Goal: Ask a question: Seek information or help from site administrators or community

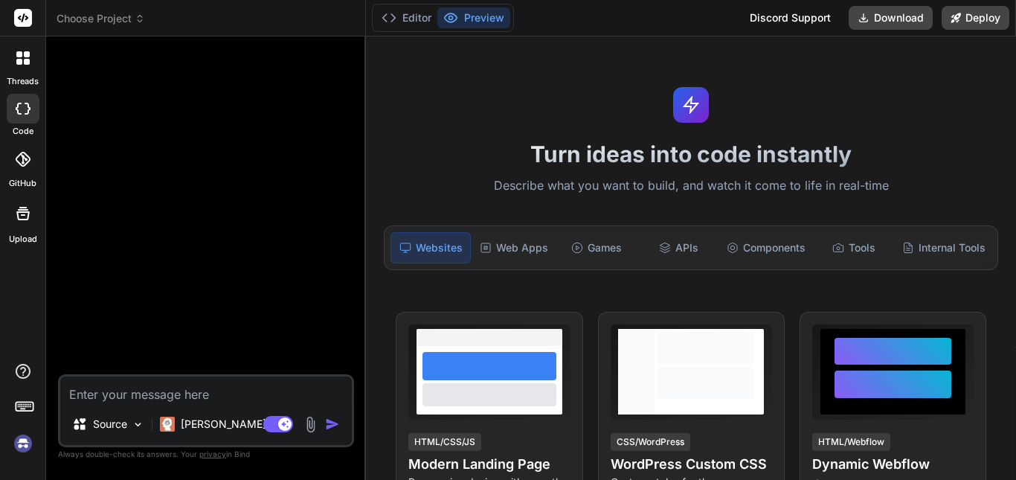
click at [225, 402] on textarea at bounding box center [206, 389] width 292 height 27
click at [224, 415] on div "Claude 4 S.." at bounding box center [226, 424] width 144 height 30
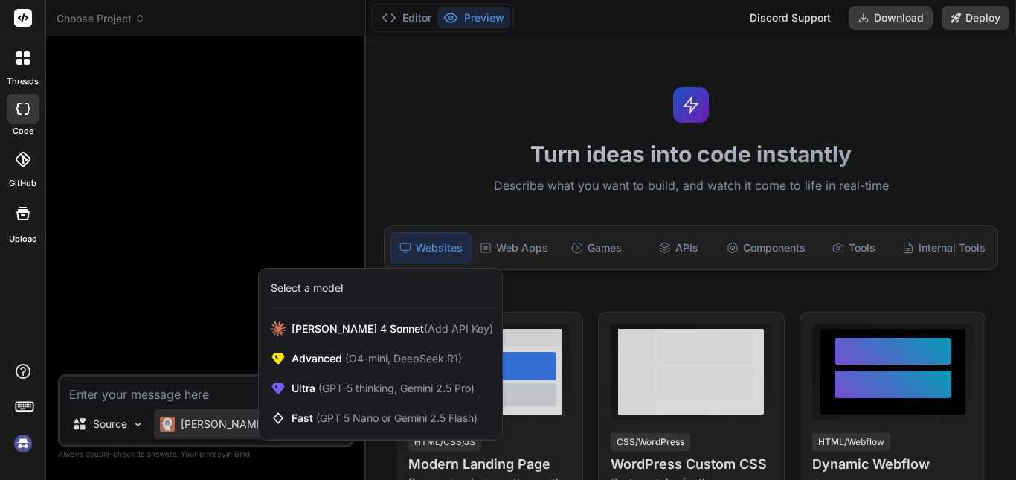
click at [205, 312] on div at bounding box center [508, 240] width 1016 height 480
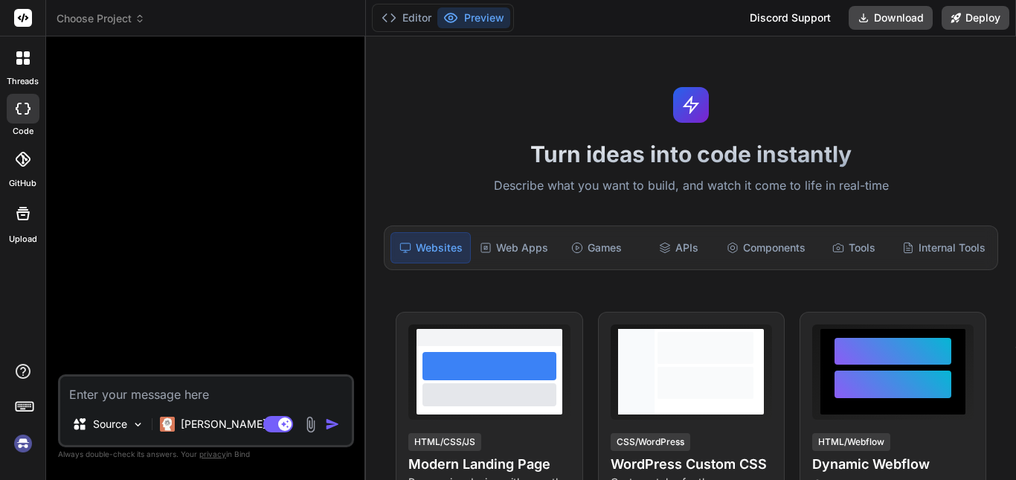
click at [205, 394] on textarea at bounding box center [206, 389] width 292 height 27
type textarea "x"
type textarea "g"
type textarea "x"
type textarea "ge"
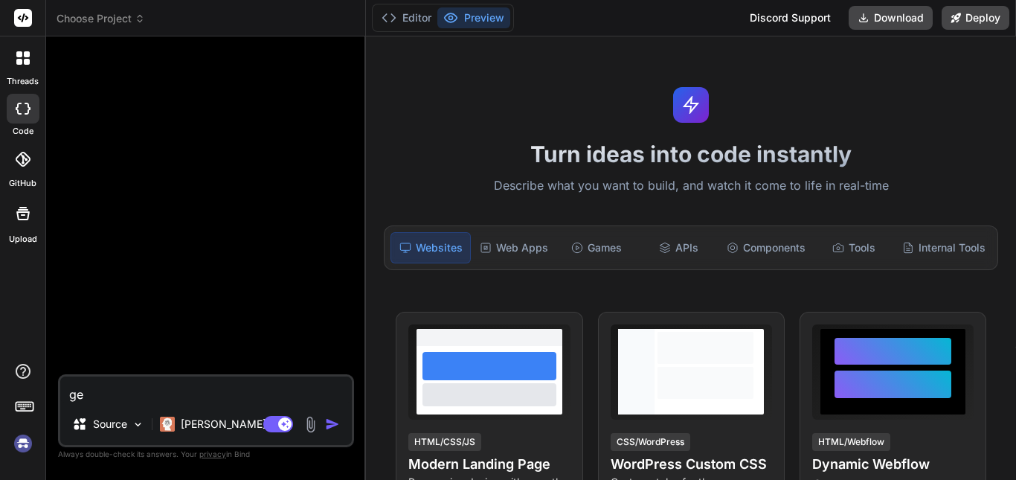
type textarea "x"
type textarea "gen"
type textarea "x"
type textarea "gene"
type textarea "x"
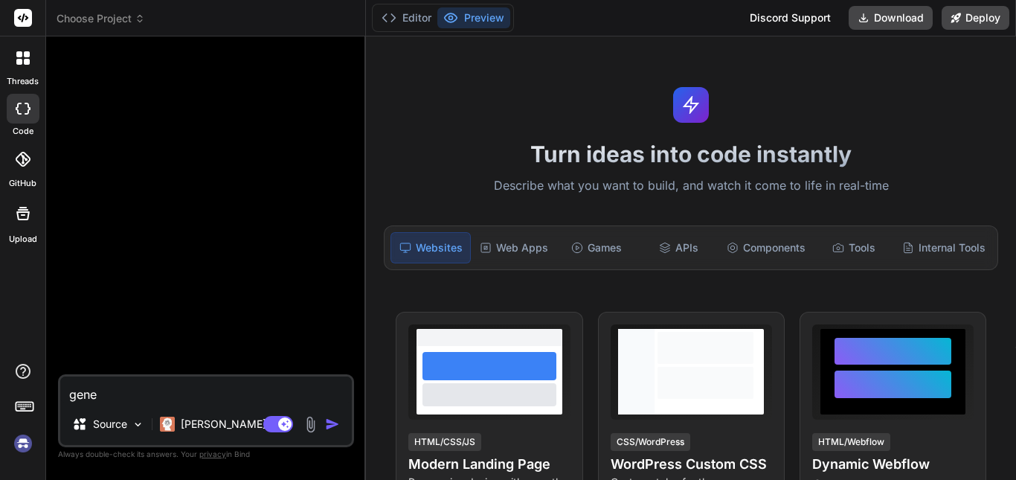
type textarea "gener"
type textarea "x"
type textarea "genera"
type textarea "x"
type textarea "generam"
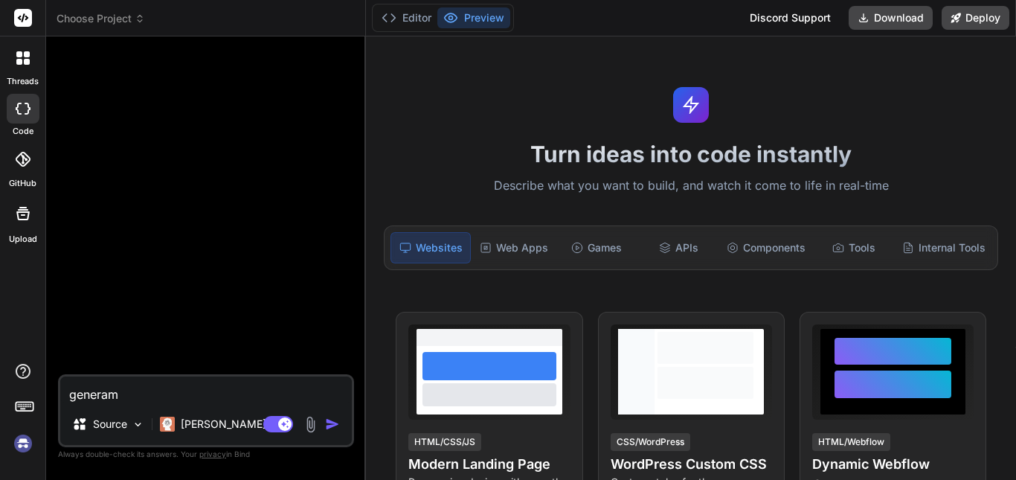
type textarea "x"
type textarea "generame"
type textarea "x"
type textarea "generame"
type textarea "x"
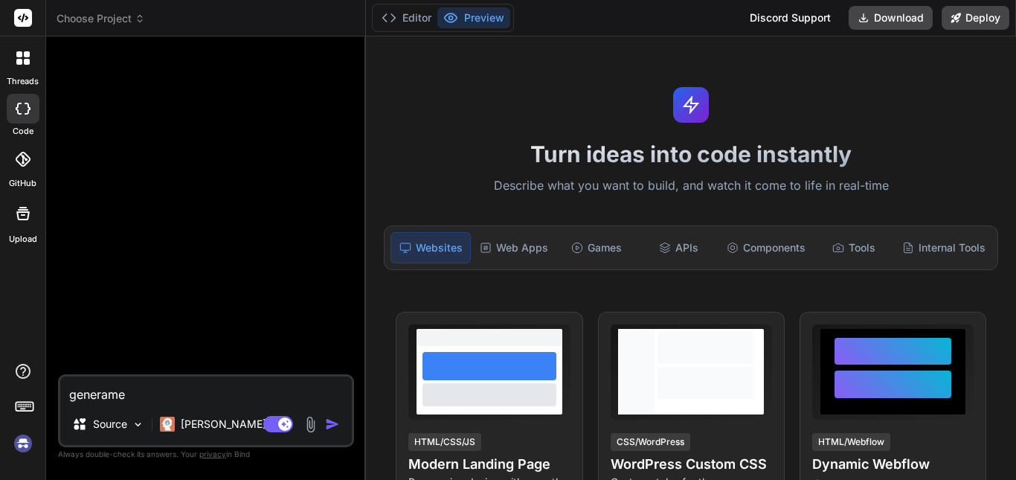
type textarea "generame u"
type textarea "x"
type textarea "generame un"
type textarea "x"
type textarea "generame un"
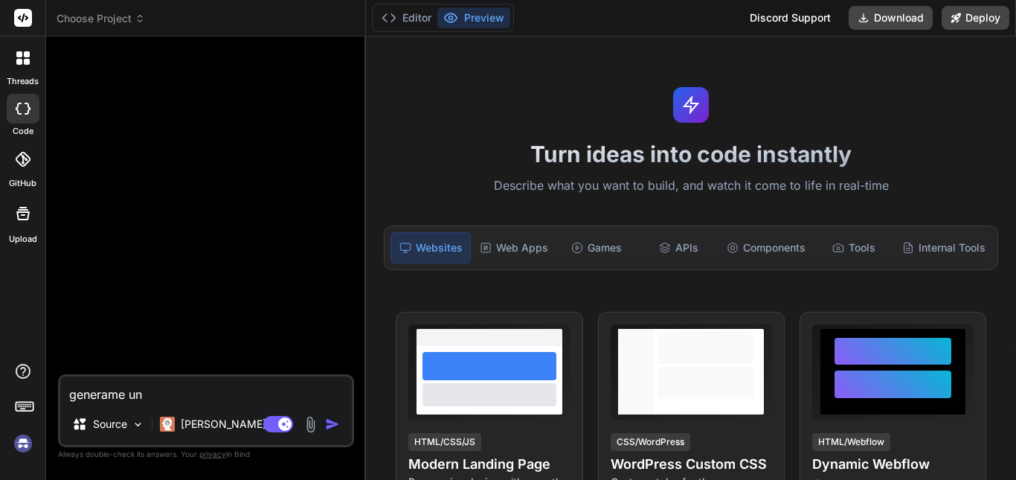
type textarea "x"
type textarea "generame un K"
type textarea "x"
type textarea "generame un Ki"
type textarea "x"
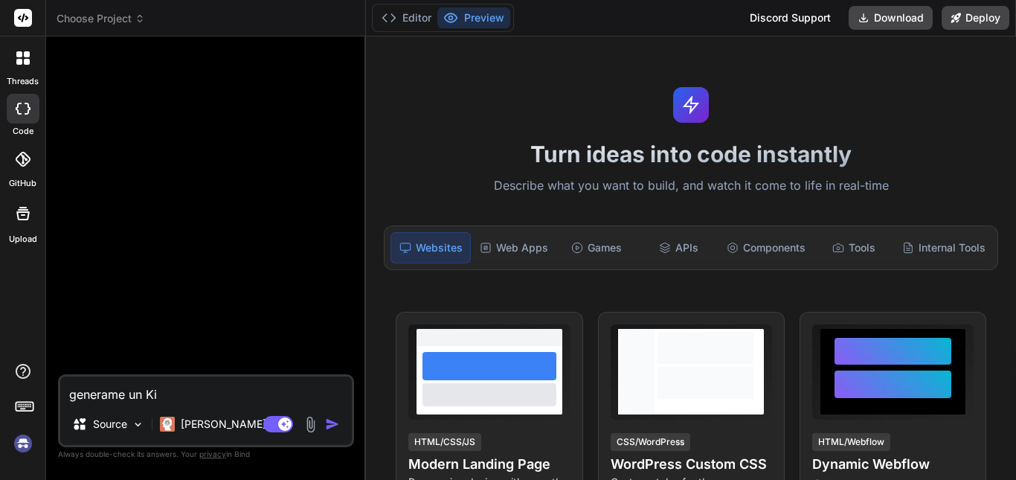
type textarea "generame un Kil"
type textarea "x"
type textarea "generame un Kill"
type textarea "x"
type textarea "generame un KillA"
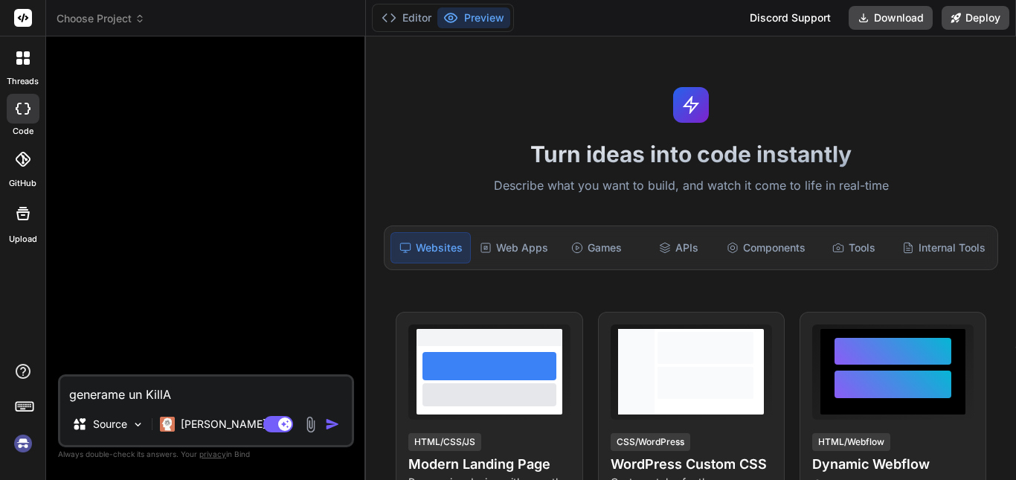
type textarea "x"
type textarea "generame un KillAu"
type textarea "x"
type textarea "generame un KillAur"
type textarea "x"
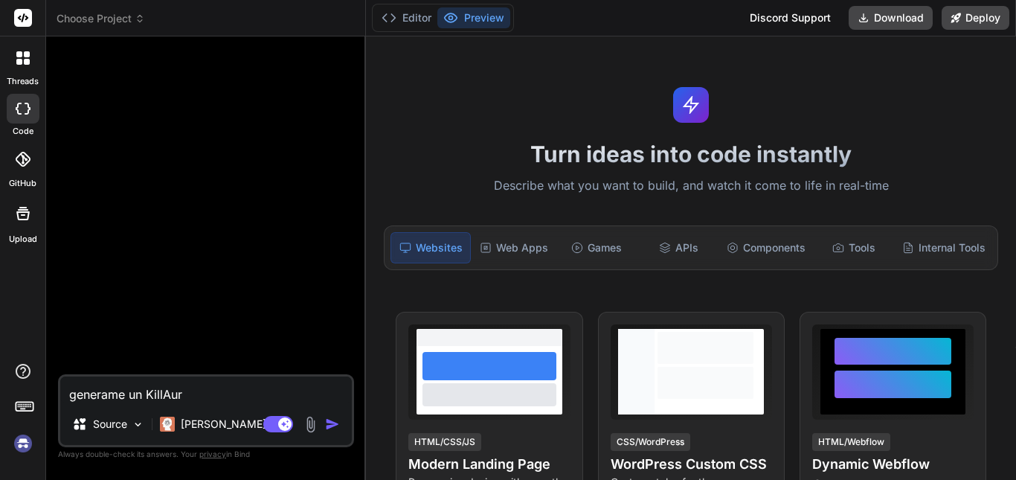
type textarea "generame un KillAura"
type textarea "x"
type textarea "generame un KillAura"
type textarea "x"
type textarea "generame un KillAura B"
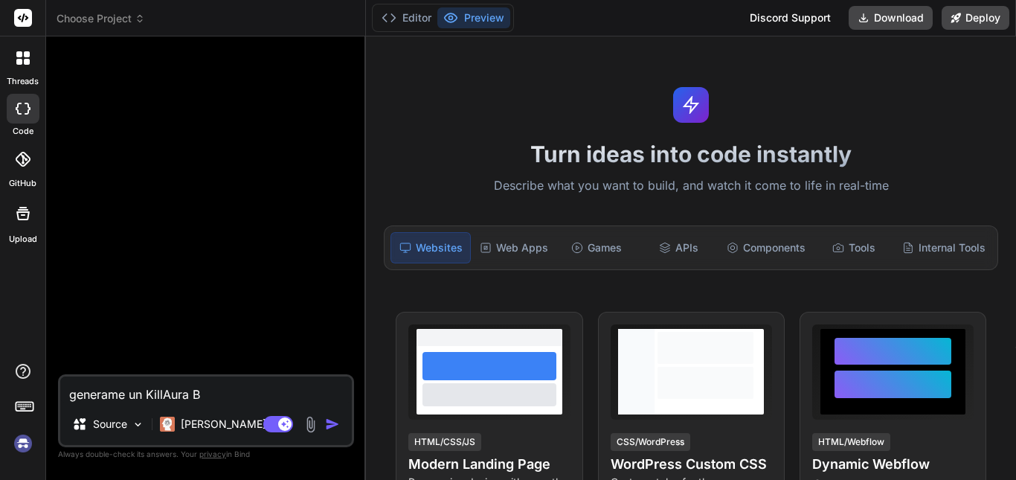
type textarea "x"
type textarea "generame un KillAura Ba"
type textarea "x"
type textarea "generame un KillAura Basi"
type textarea "x"
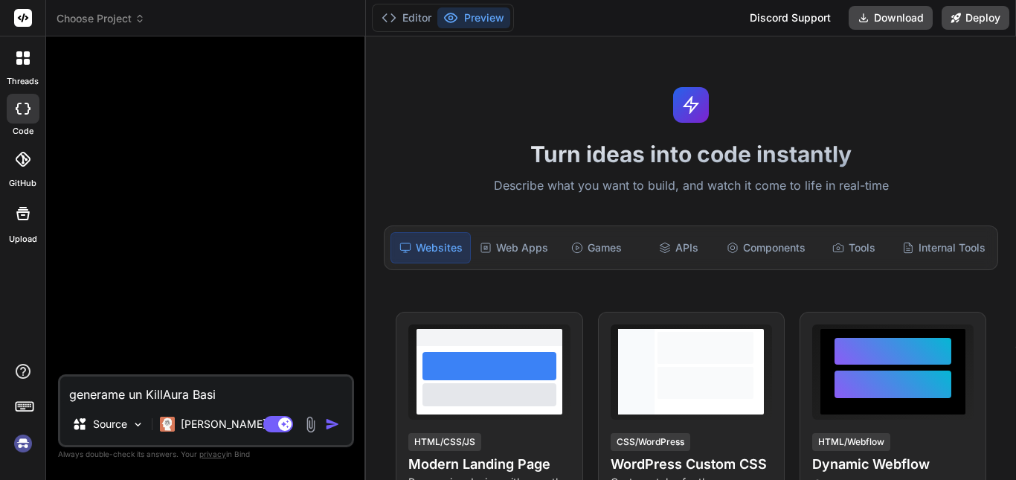
type textarea "generame un KillAura Basic"
type textarea "x"
type textarea "generame un KillAura Basico"
type textarea "x"
type textarea "generame un KillAura Basico"
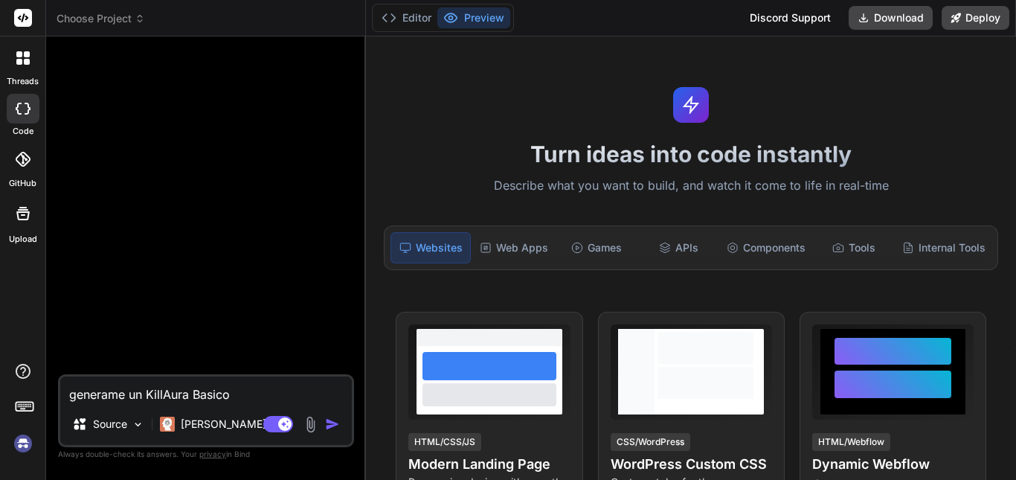
type textarea "x"
type textarea "generame un KillAura Basico p"
type textarea "x"
type textarea "generame un KillAura Basico pa"
type textarea "x"
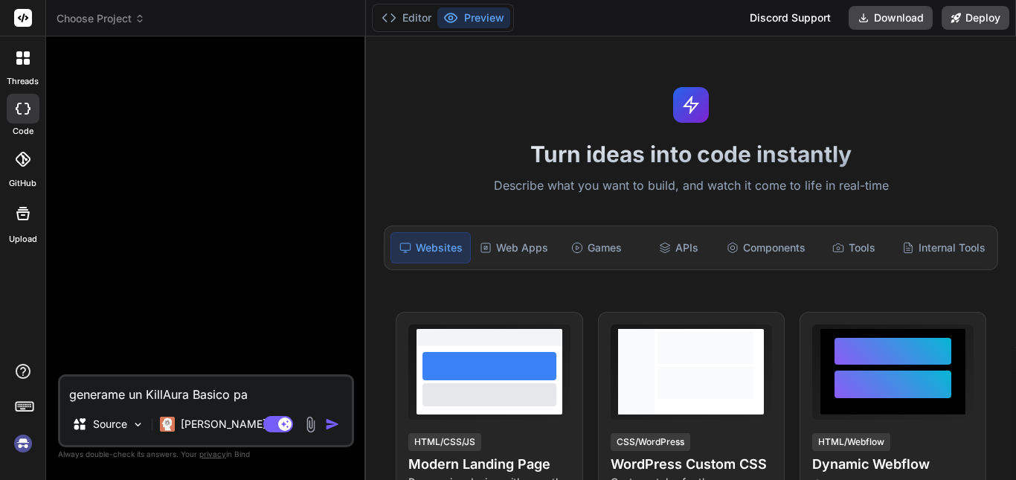
type textarea "generame un KillAura Basico par"
type textarea "x"
type textarea "generame un KillAura Basico para"
type textarea "x"
type textarea "generame un KillAura Basico para"
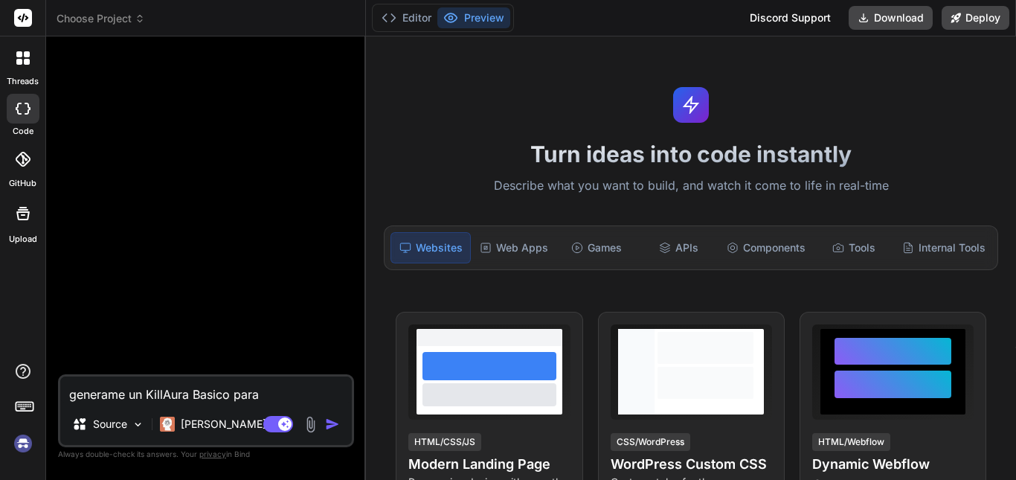
type textarea "x"
type textarea "generame un KillAura Basico para e"
type textarea "x"
type textarea "generame un KillAura Basico para el"
type textarea "x"
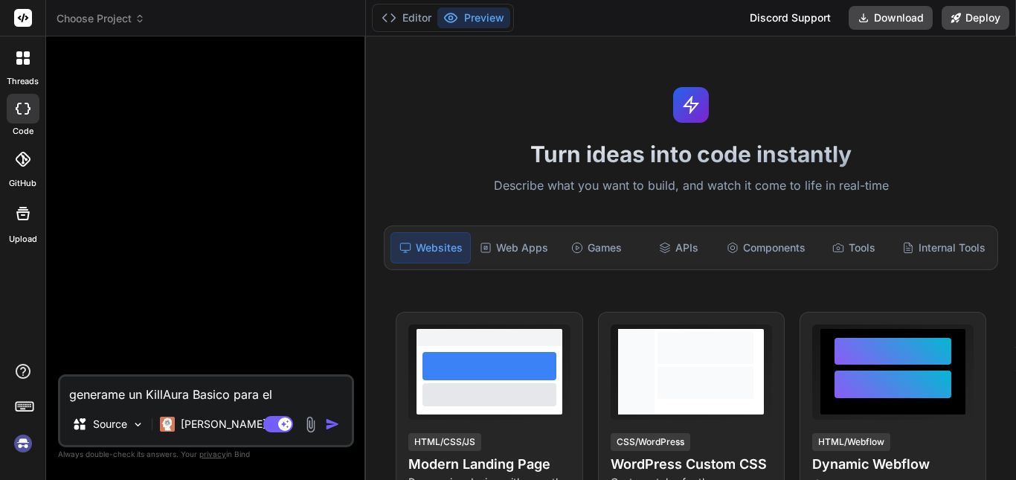
type textarea "generame un KillAura Basico para el"
type textarea "x"
type textarea "generame un KillAura Basico para el M"
type textarea "x"
type textarea "generame un KillAura Basico para el Mod"
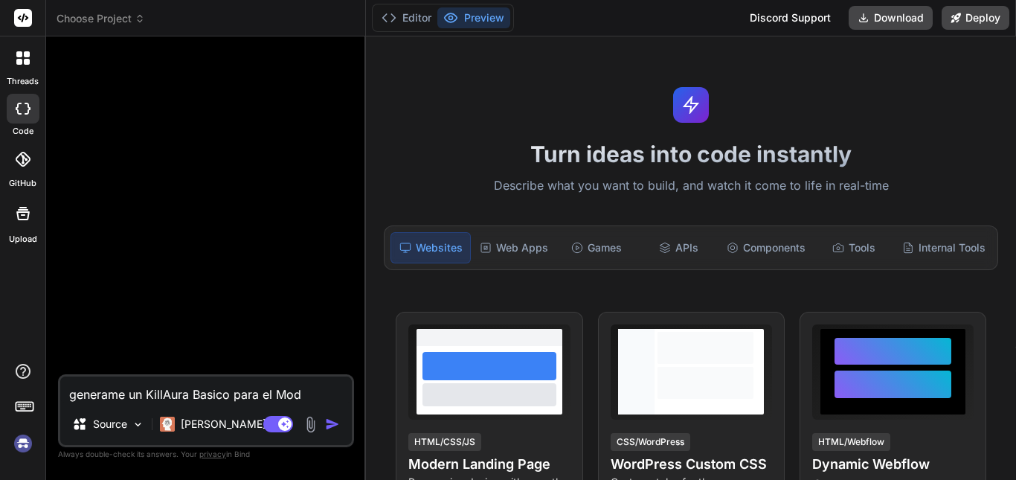
type textarea "x"
type textarea "generame un KillAura Basico para el Mod"
type textarea "x"
type textarea "generame un KillAura Basico para el Mod m"
type textarea "x"
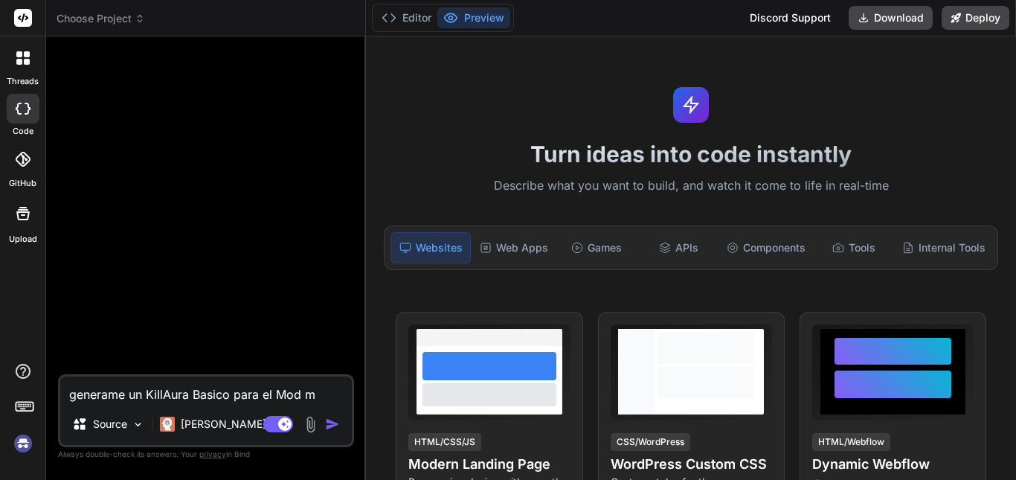
type textarea "generame un KillAura Basico para el Mod"
type textarea "x"
type textarea "generame un KillAura Basico para el Mod m"
type textarea "x"
type textarea "generame un KillAura Basico para el Mod me"
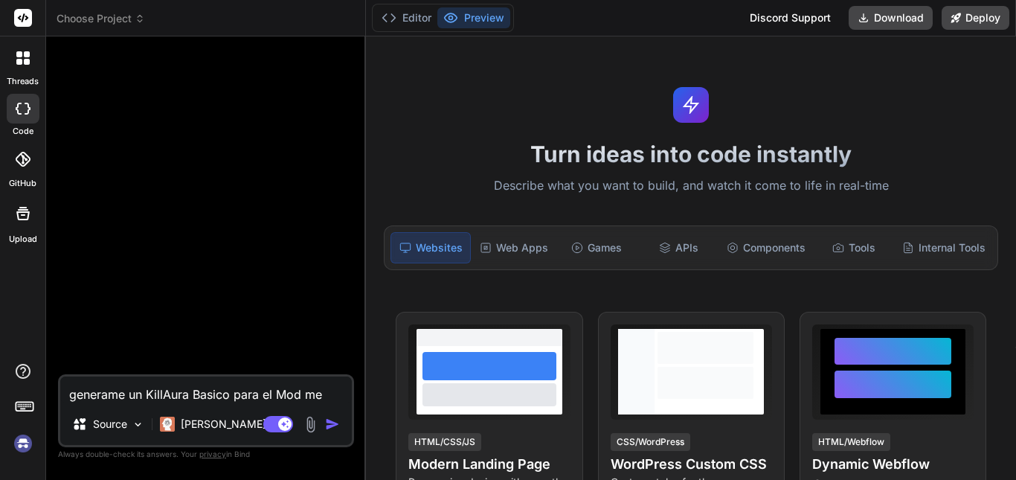
type textarea "x"
type textarea "generame un KillAura Basico para el Mod met"
type textarea "x"
type textarea "generame un KillAura Basico para el Mod mete"
type textarea "x"
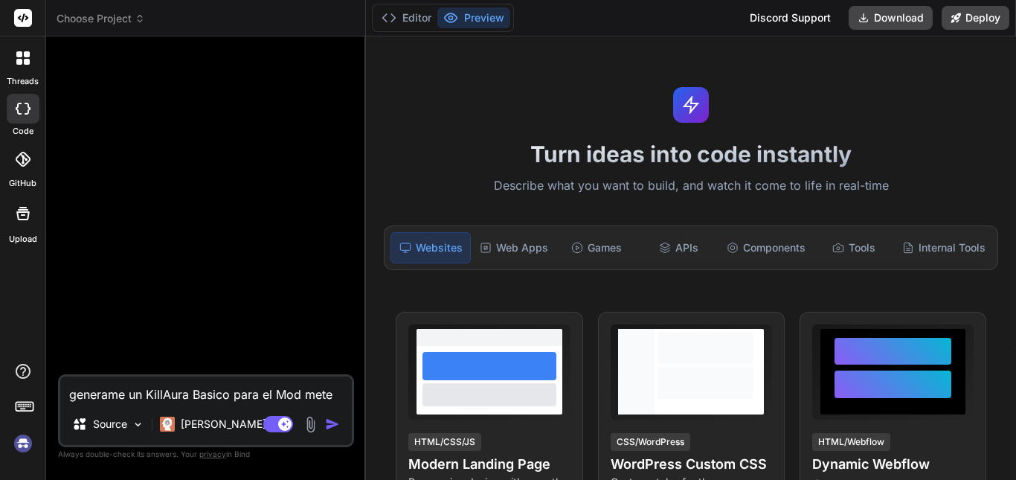
type textarea "generame un KillAura Basico para el Mod meteo"
type textarea "x"
type textarea "generame un KillAura Basico para el Mod meteor"
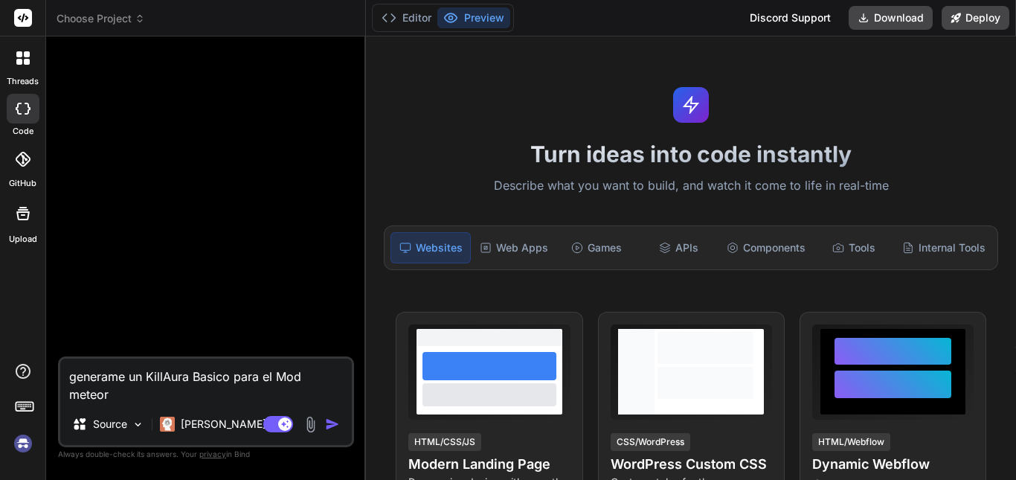
type textarea "x"
type textarea "generame un KillAura Basico para el Mod meteorC"
type textarea "x"
type textarea "generame un KillAura Basico para el Mod meteorCl"
type textarea "x"
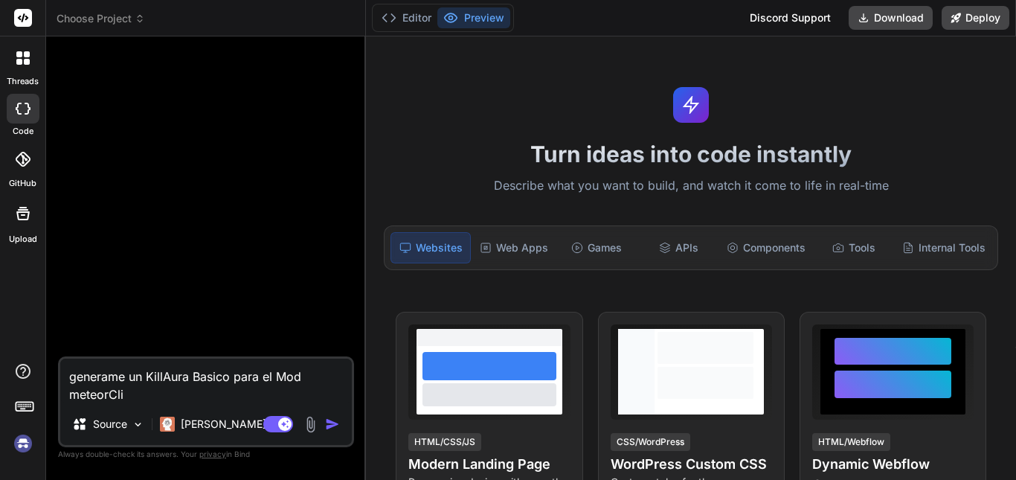
type textarea "generame un KillAura Basico para el Mod meteorClie"
type textarea "x"
type textarea "generame un KillAura Basico para el Mod meteorClien"
type textarea "x"
type textarea "generame un KillAura Basico para el Mod meteorClient"
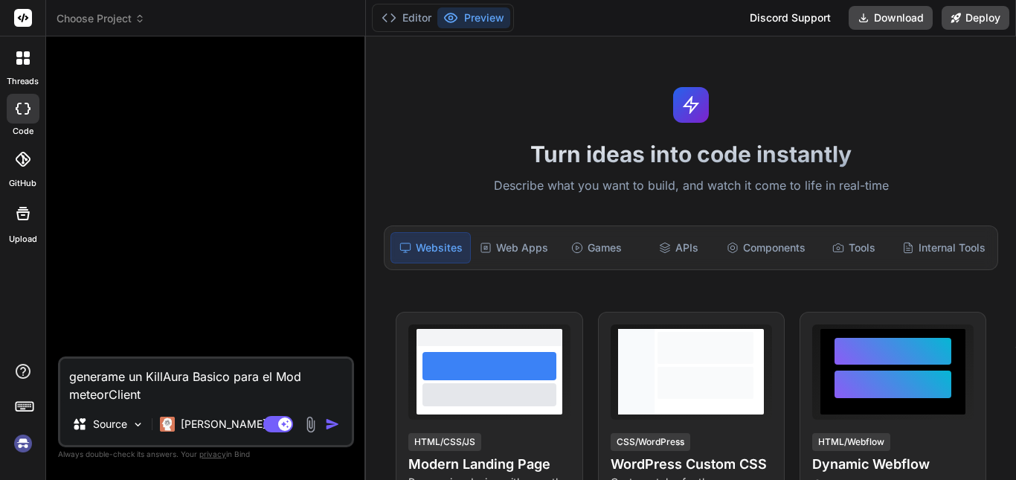
type textarea "x"
type textarea "generame un KillAura Basico para el Mod meteorClient"
type textarea "x"
type textarea "generame un KillAura Basico para el Mod meteorClient 0"
type textarea "x"
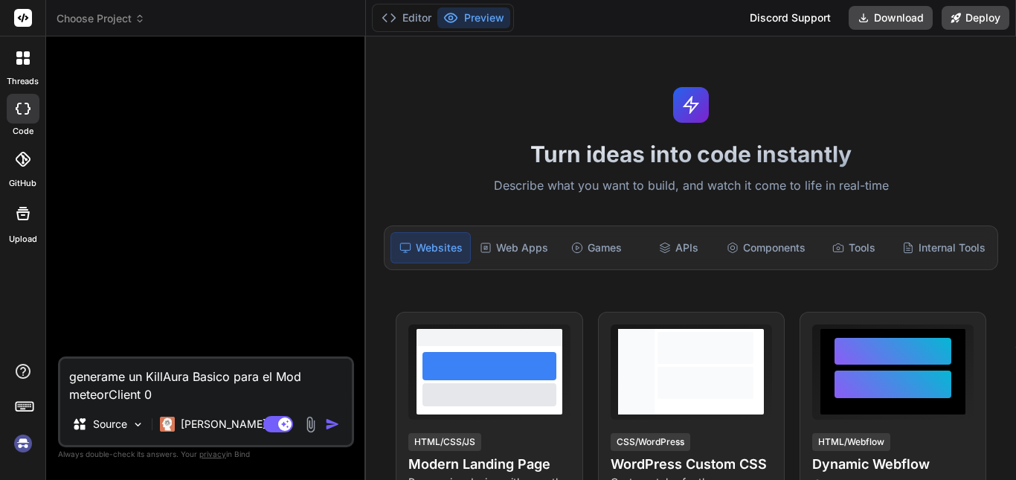
type textarea "generame un KillAura Basico para el Mod meteorClient"
type textarea "x"
type textarea "generame un KillAura Basico para el Mod meteorClient"
type textarea "x"
type textarea "generame un KillAura Basico para el Mod meteorClient d"
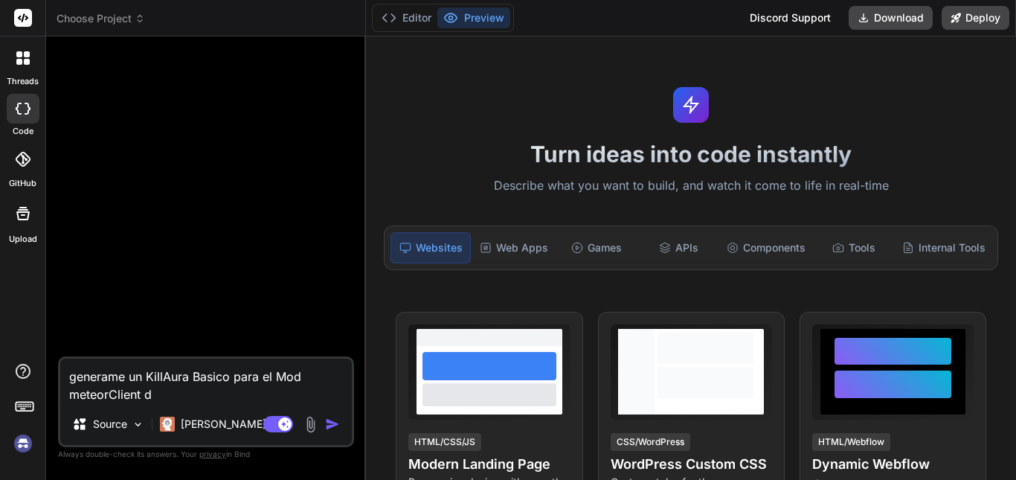
type textarea "x"
type textarea "generame un KillAura Basico para el Mod meteorClient de"
type textarea "x"
type textarea "generame un KillAura Basico para el Mod meteorClient deb"
type textarea "x"
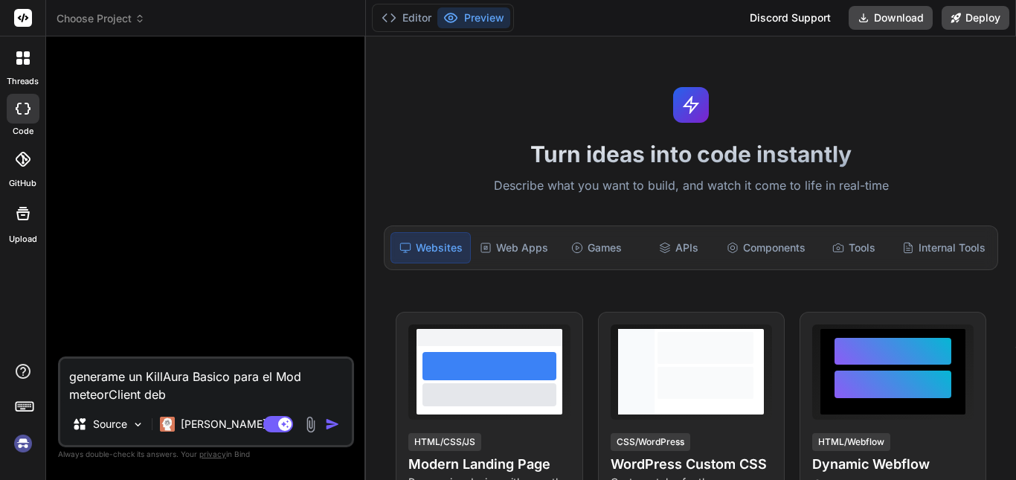
type textarea "generame un KillAura Basico para el Mod meteorClient de"
type textarea "x"
type textarea "generame un KillAura Basico para el Mod meteorClient d"
type textarea "x"
type textarea "generame un KillAura Basico para el Mod meteorClient"
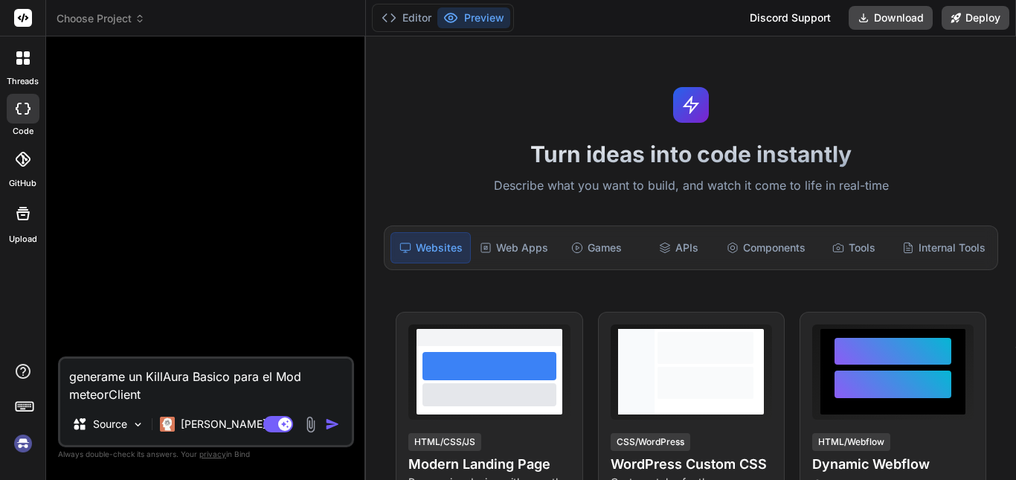
type textarea "x"
type textarea "generame un KillAura Basico para el Mod meteorClient"
type textarea "x"
type textarea "generame un KillAura Basico para el Mod meteorClient,"
type textarea "x"
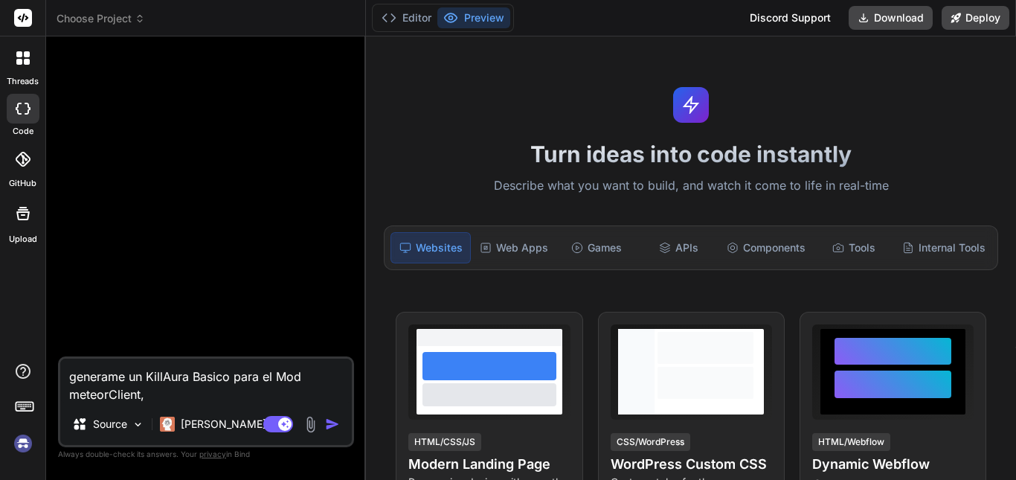
type textarea "generame un KillAura Basico para el Mod meteorClient,"
type textarea "x"
type textarea "generame un KillAura Basico para el Mod meteorClient, d"
type textarea "x"
type textarea "generame un KillAura Basico para el Mod meteorClient, de"
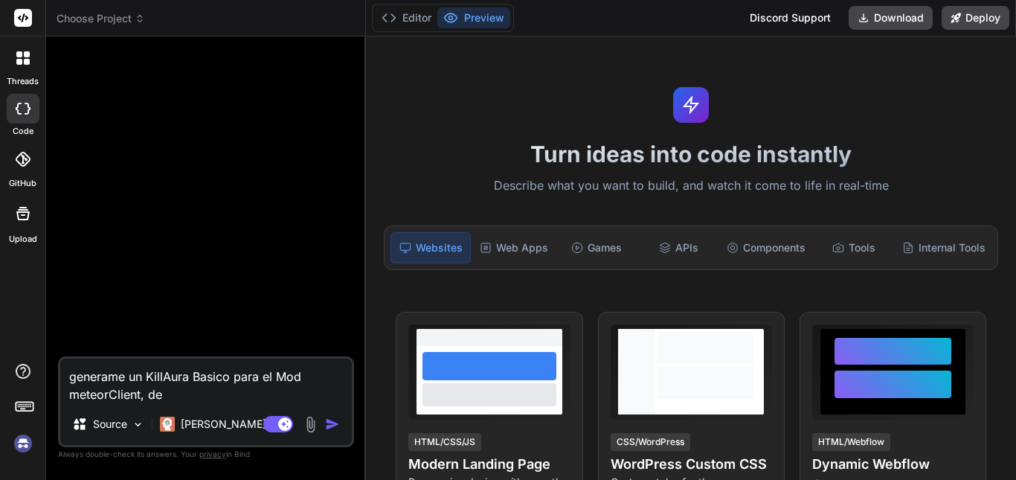
type textarea "x"
type textarea "generame un KillAura Basico para el Mod meteorClient, deb"
type textarea "x"
type textarea "generame un KillAura Basico para el Mod meteorClient, debe"
type textarea "x"
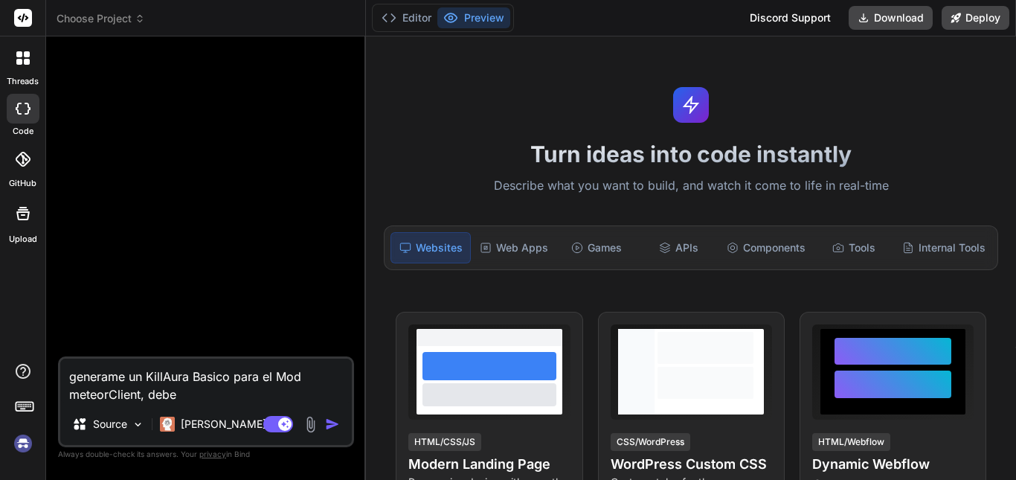
type textarea "generame un KillAura Basico para el Mod meteorClient, debe s"
type textarea "x"
type textarea "generame un KillAura Basico para el Mod meteorClient, debe se"
type textarea "x"
type textarea "generame un KillAura Basico para el Mod meteorClient, debe ser"
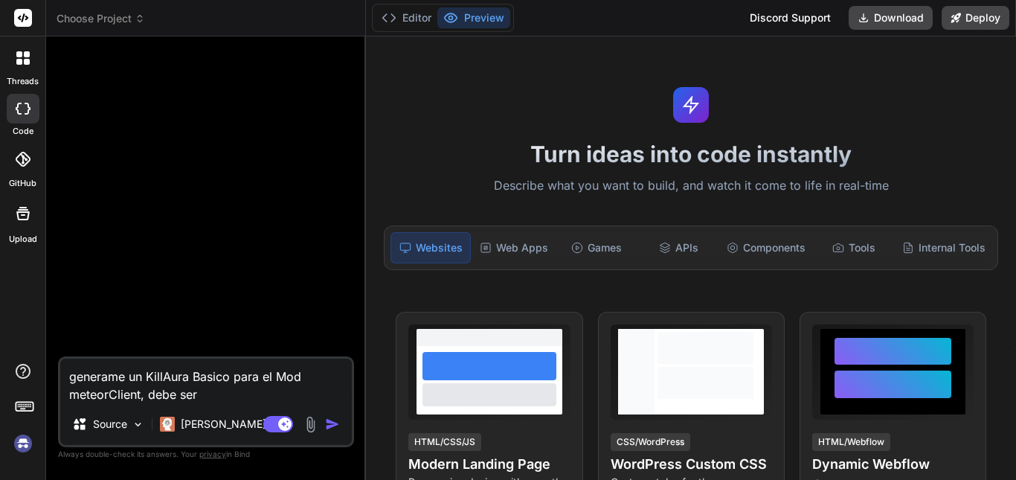
type textarea "x"
type textarea "generame un KillAura Basico para el Mod meteorClient, debe ser c"
type textarea "x"
type textarea "generame un KillAura Basico para el Mod meteorClient, debe ser co"
type textarea "x"
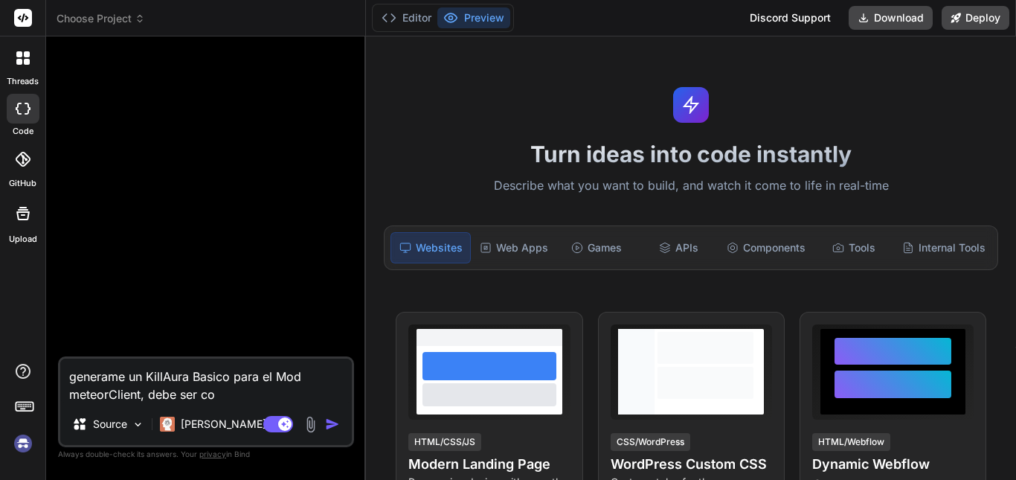
type textarea "generame un KillAura Basico para el Mod meteorClient, debe ser com"
type textarea "x"
type textarea "generame un KillAura Basico para el Mod meteorClient, debe ser comp"
type textarea "x"
type textarea "generame un KillAura Basico para el Mod meteorClient, debe ser compa"
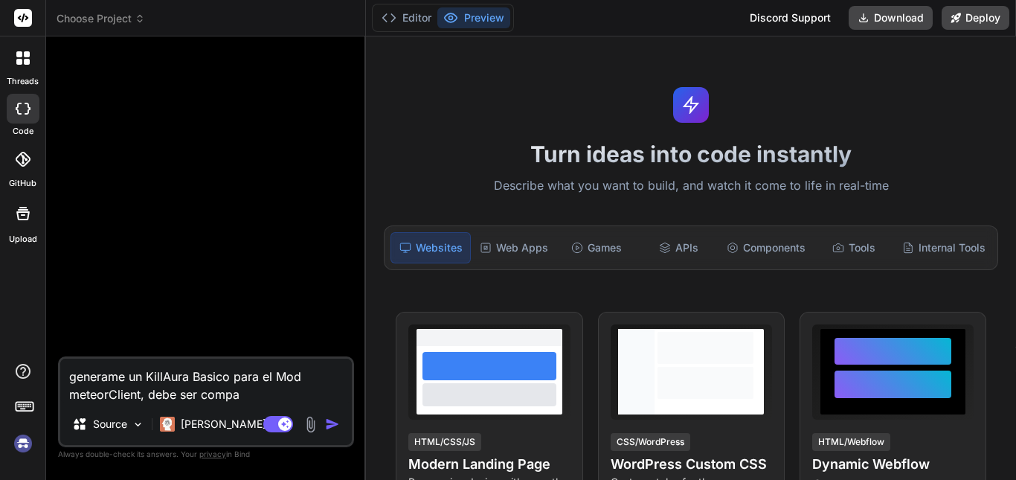
type textarea "x"
type textarea "generame un KillAura Basico para el Mod meteorClient, debe ser compat"
type textarea "x"
type textarea "generame un KillAura Basico para el Mod meteorClient, debe ser compati"
type textarea "x"
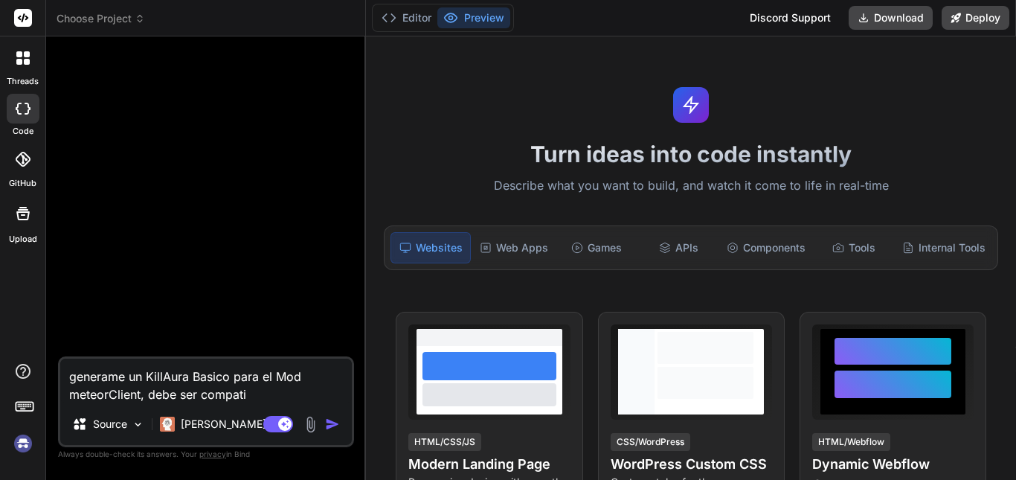
type textarea "generame un KillAura Basico para el Mod meteorClient, debe ser compatib"
type textarea "x"
type textarea "generame un KillAura Basico para el Mod meteorClient, debe ser compatibl"
type textarea "x"
type textarea "generame un KillAura Basico para el Mod meteorClient, debe ser compatible"
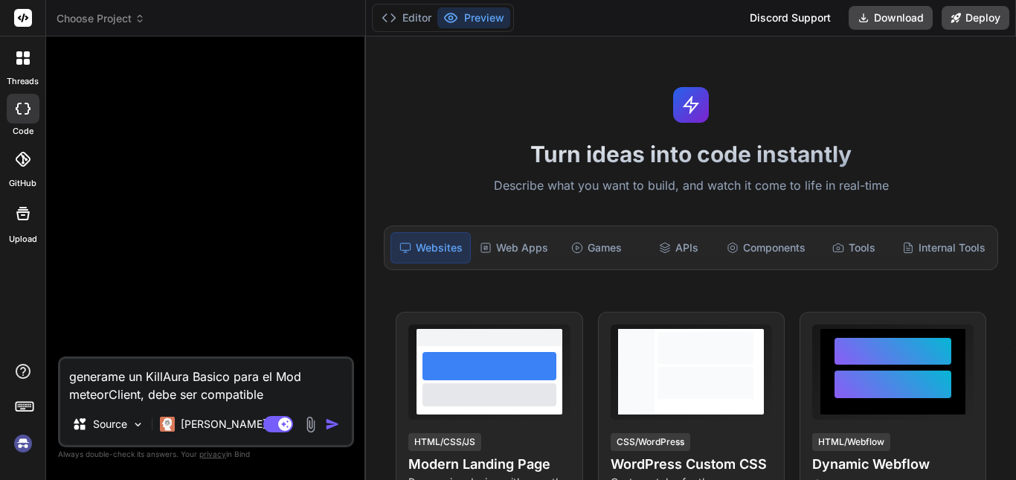
type textarea "x"
type textarea "generame un KillAura Basico para el Mod meteorClient, debe ser compatible"
type textarea "x"
type textarea "generame un KillAura Basico para el Mod meteorClient, debe ser compatible p"
type textarea "x"
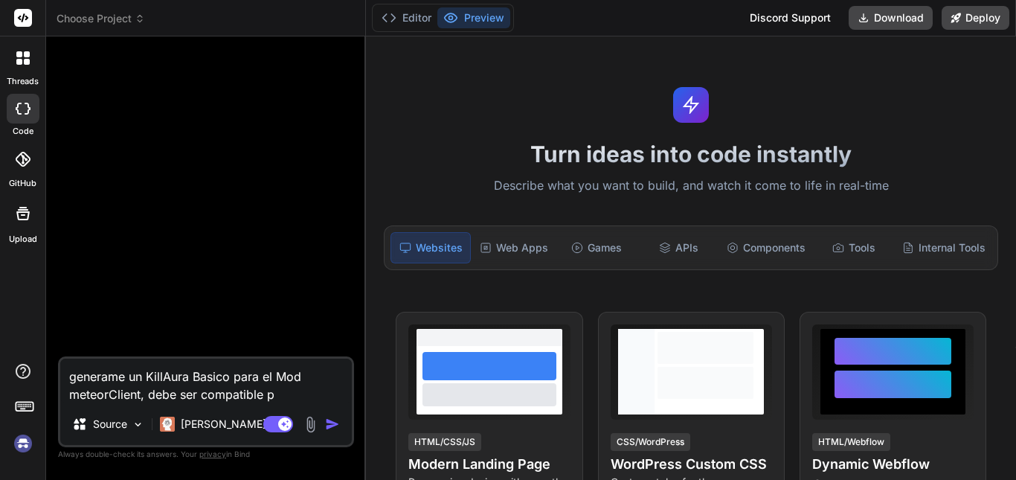
type textarea "generame un KillAura Basico para el Mod meteorClient, debe ser compatible pa"
type textarea "x"
type textarea "generame un KillAura Basico para el Mod meteorClient, debe ser compatible par"
type textarea "x"
type textarea "generame un KillAura Basico para el Mod meteorClient, debe ser compatible para"
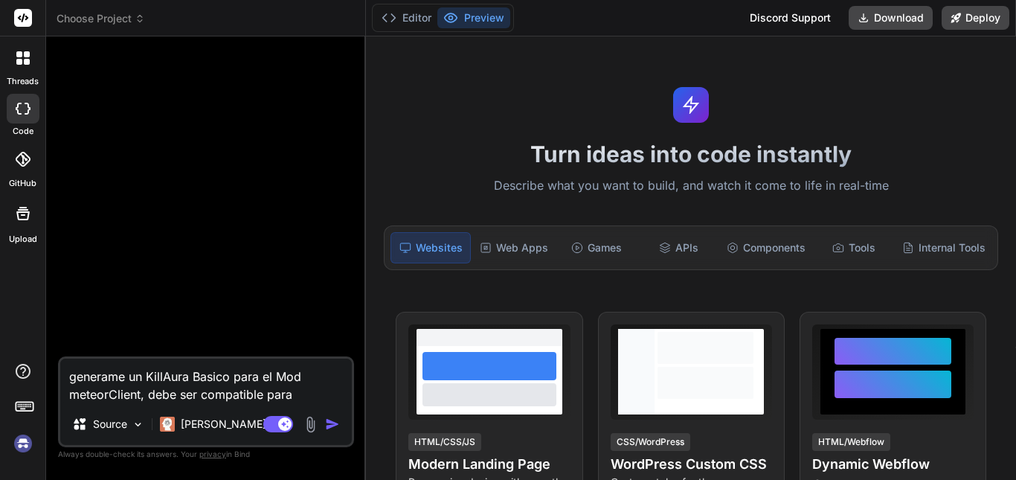
type textarea "x"
type textarea "generame un KillAura Basico para el Mod meteorClient, debe ser compatible para"
type textarea "x"
type textarea "generame un KillAura Basico para el Mod meteorClient, debe ser compatible para f"
type textarea "x"
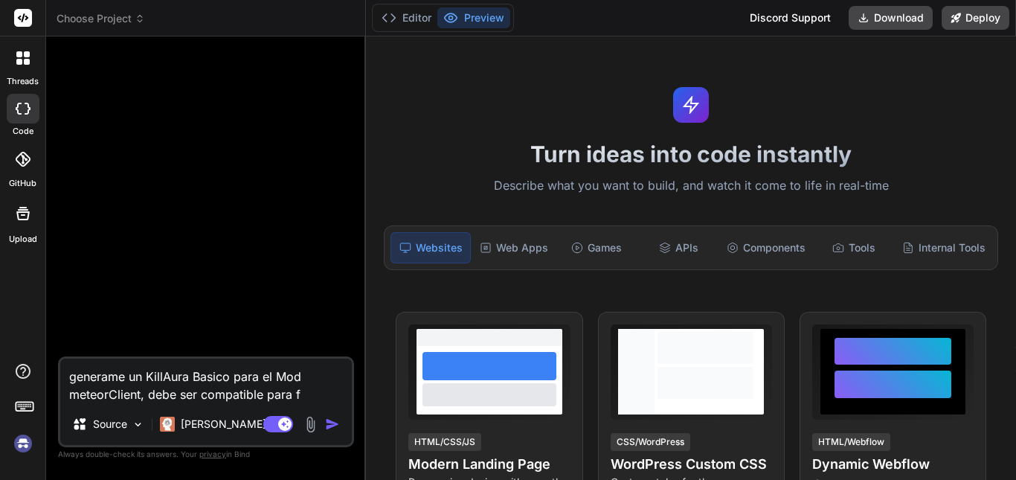
type textarea "generame un KillAura Basico para el Mod meteorClient, debe ser compatible para …"
type textarea "x"
type textarea "generame un KillAura Basico para el Mod meteorClient, debe ser compatible para …"
type textarea "x"
type textarea "generame un KillAura Basico para el Mod meteorClient, debe ser compatible para …"
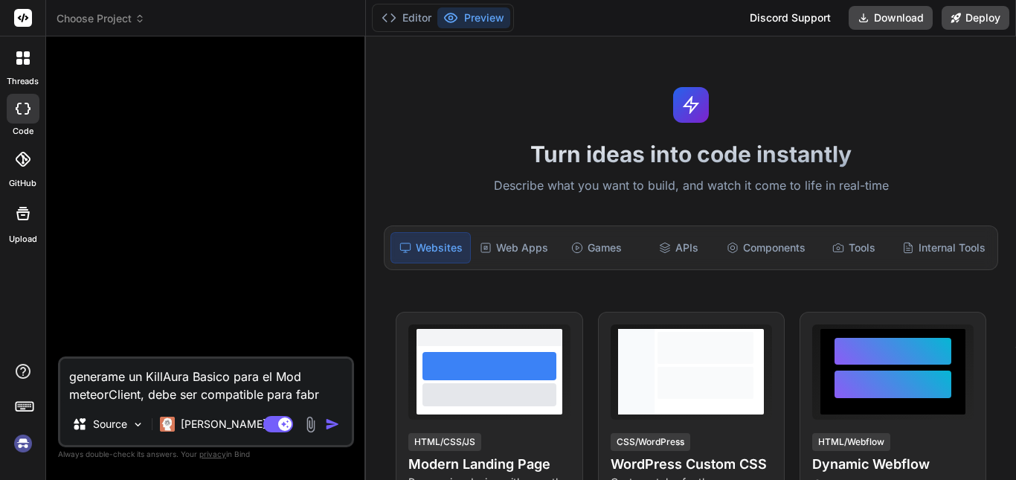
type textarea "x"
type textarea "generame un KillAura Basico para el Mod meteorClient, debe ser compatible para …"
type textarea "x"
type textarea "generame un KillAura Basico para el Mod meteorClient, debe ser compatible para …"
type textarea "x"
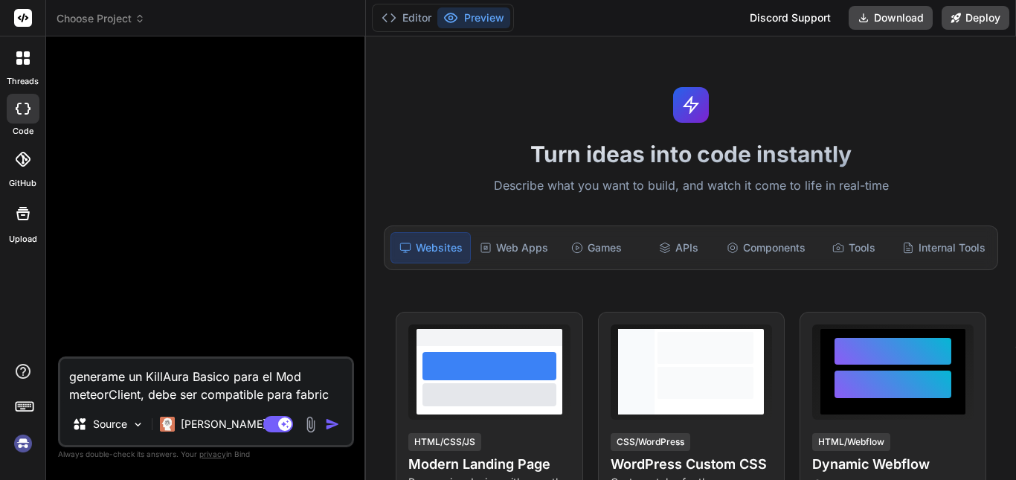
type textarea "generame un KillAura Basico para el Mod meteorClient, debe ser compatible para …"
type textarea "x"
type textarea "generame un KillAura Basico para el Mod meteorClient, debe ser compatible para …"
type textarea "x"
type textarea "generame un KillAura Basico para el Mod meteorClient, debe ser compatible para …"
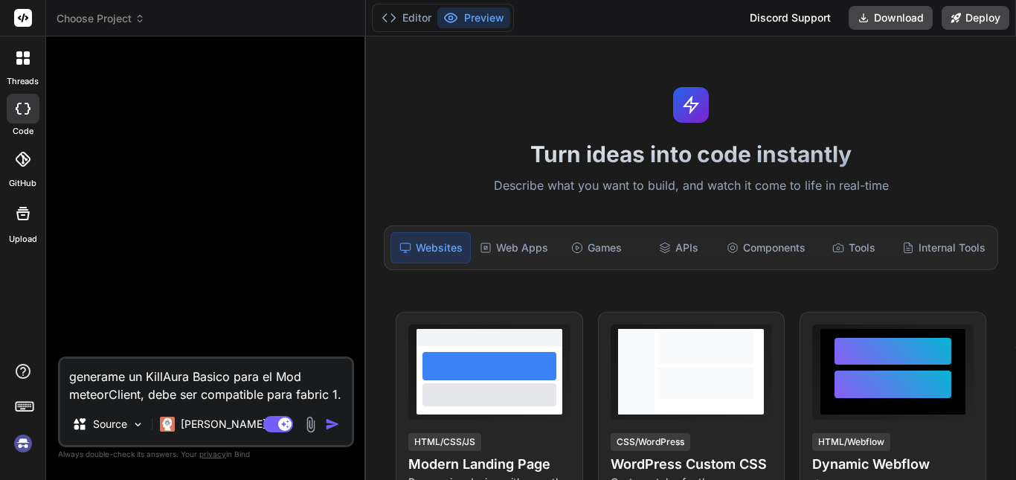
type textarea "x"
type textarea "generame un KillAura Basico para el Mod meteorClient, debe ser compatible para …"
type textarea "x"
type textarea "generame un KillAura Basico para el Mod meteorClient, debe ser compatible para …"
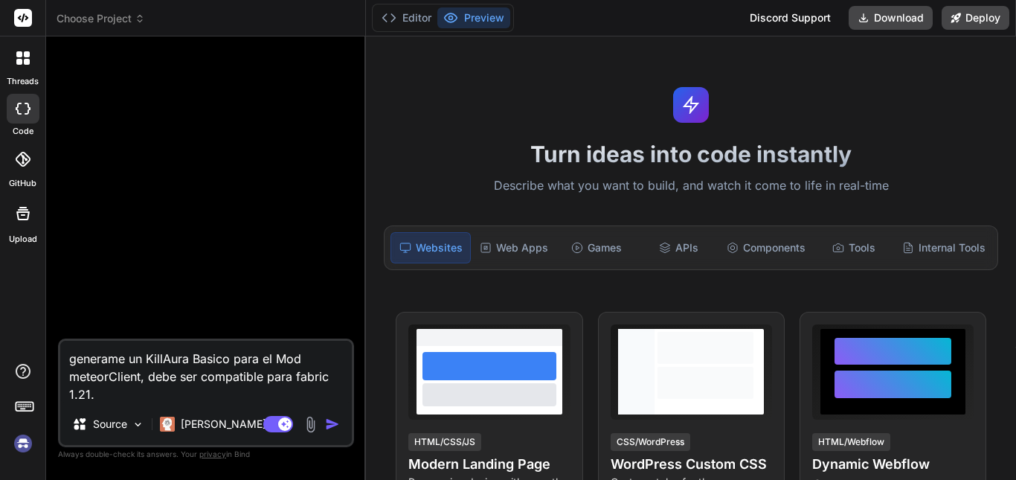
type textarea "x"
type textarea "generame un KillAura Basico para el Mod meteorClient, debe ser compatible para …"
type textarea "x"
type textarea "generame un KillAura Basico para el Mod meteorClient, debe ser compatible para …"
click at [330, 427] on img "button" at bounding box center [332, 424] width 15 height 15
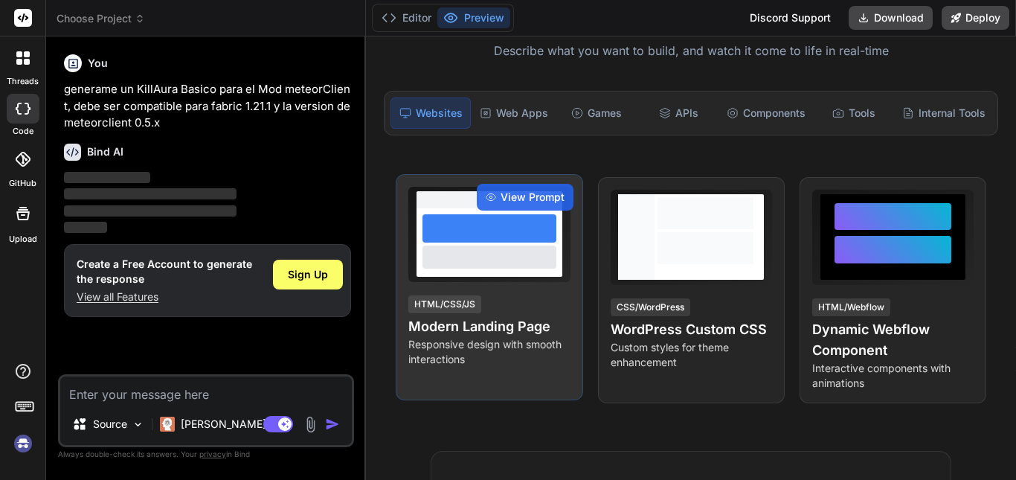
scroll to position [149, 0]
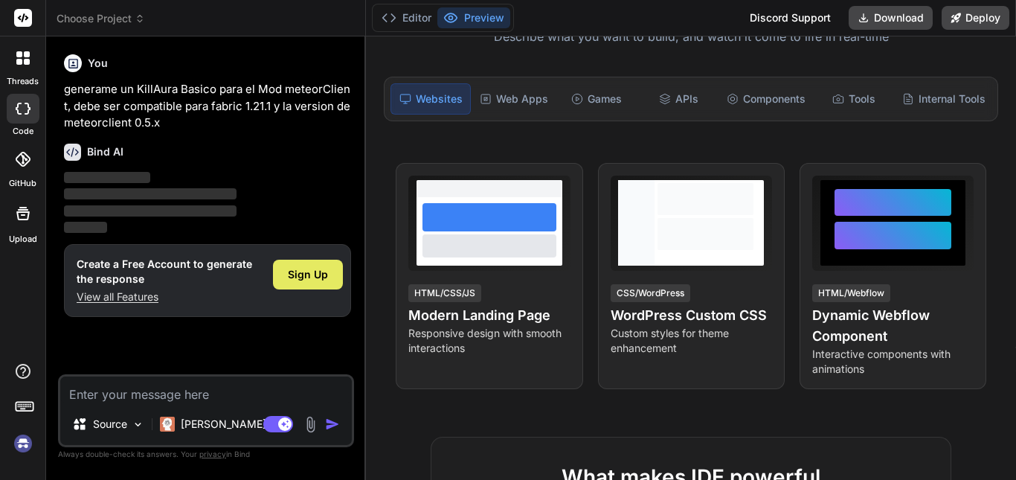
click at [319, 273] on span "Sign Up" at bounding box center [308, 274] width 40 height 15
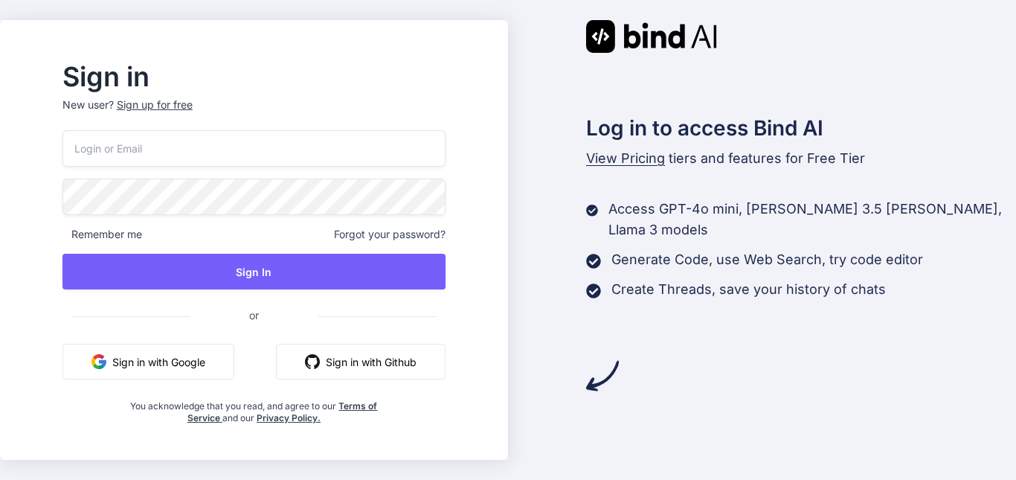
click at [230, 353] on button "Sign in with Google" at bounding box center [148, 362] width 172 height 36
click at [216, 363] on button "Sign in with Google" at bounding box center [148, 362] width 172 height 36
